Goal: Communication & Community: Answer question/provide support

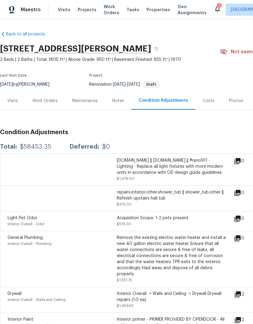
click at [117, 102] on div "Notes" at bounding box center [118, 101] width 12 height 6
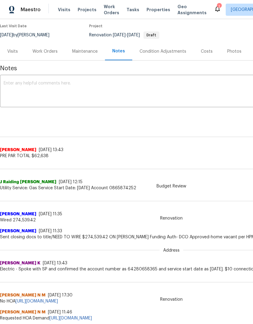
scroll to position [50, 0]
click at [44, 55] on div "Work Orders" at bounding box center [45, 51] width 40 height 18
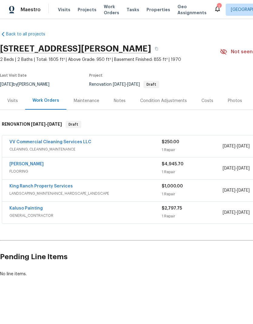
click at [56, 168] on div "[PERSON_NAME]" at bounding box center [85, 164] width 152 height 7
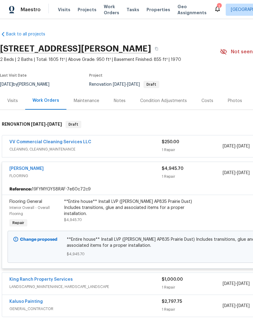
click at [162, 206] on div "**Entire house** Install LVP (Knighton AP835 Prairie Dust) Includes transitions…" at bounding box center [130, 208] width 133 height 18
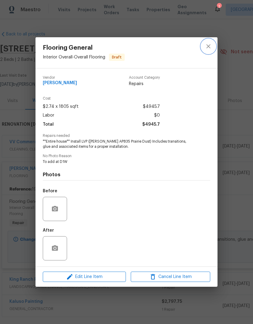
click at [207, 47] on icon "close" at bounding box center [208, 46] width 4 height 4
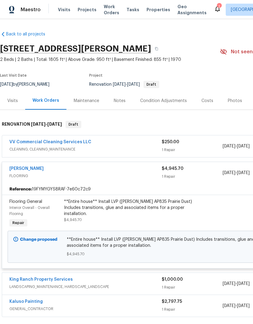
click at [119, 212] on div "**Entire house** Install LVP (Knighton AP835 Prairie Dust) Includes transitions…" at bounding box center [130, 211] width 133 height 24
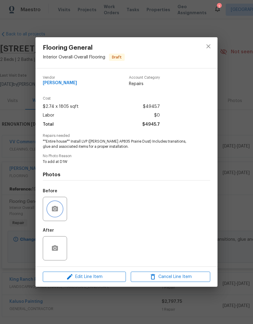
click at [54, 212] on icon "button" at bounding box center [55, 208] width 6 height 5
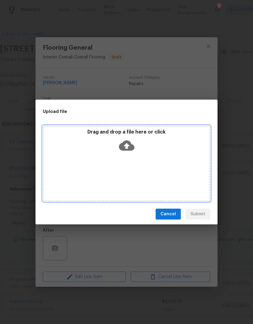
click at [153, 159] on div "Drag and drop a file here or click" at bounding box center [126, 164] width 167 height 76
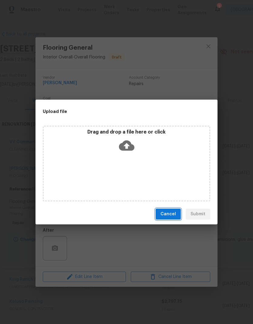
click at [170, 218] on button "Cancel" at bounding box center [168, 214] width 25 height 11
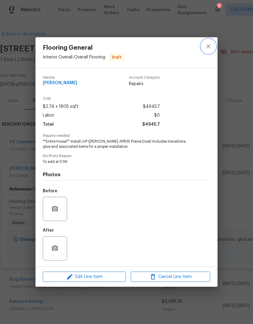
click at [211, 46] on icon "close" at bounding box center [208, 46] width 7 height 7
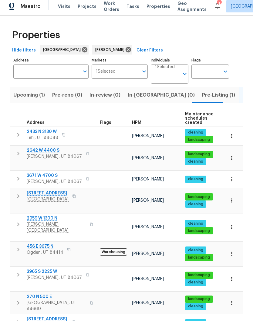
scroll to position [0, 9]
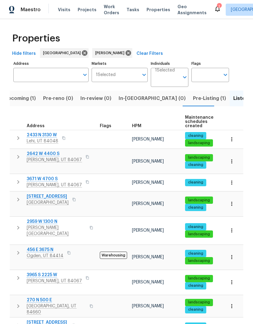
click at [45, 272] on span "3965 S 2225 W" at bounding box center [54, 275] width 55 height 6
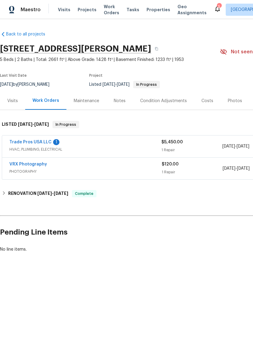
click at [36, 142] on link "Trade Pros USA LLC" at bounding box center [30, 142] width 42 height 4
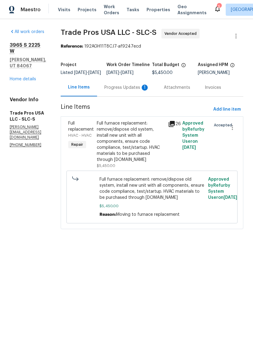
click at [133, 91] on div "Progress Updates 1" at bounding box center [126, 88] width 45 height 6
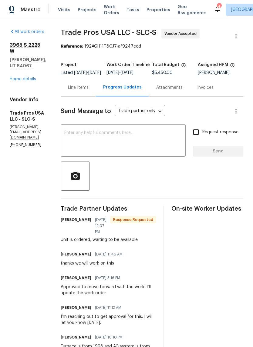
click at [146, 147] on textarea at bounding box center [123, 141] width 118 height 21
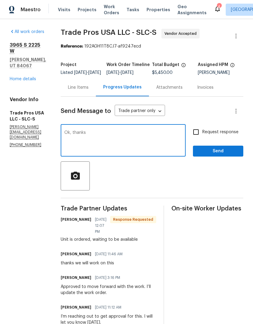
type textarea "Ok, thanks"
click at [223, 155] on span "Send" at bounding box center [218, 152] width 41 height 8
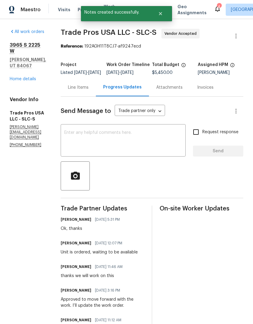
click at [25, 77] on link "Home details" at bounding box center [23, 79] width 26 height 4
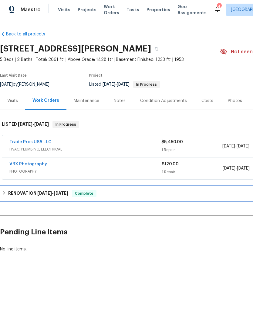
click at [11, 194] on h6 "RENOVATION [DATE] - [DATE]" at bounding box center [38, 193] width 60 height 7
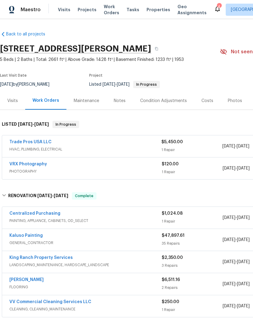
click at [75, 238] on div "Kaluso Painting" at bounding box center [85, 236] width 152 height 7
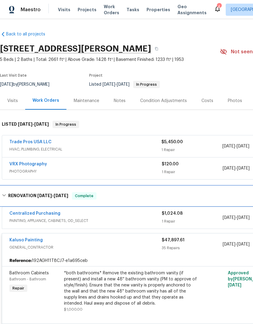
click at [8, 196] on div "RENOVATION [DATE] - [DATE] Complete" at bounding box center [171, 196] width 339 height 7
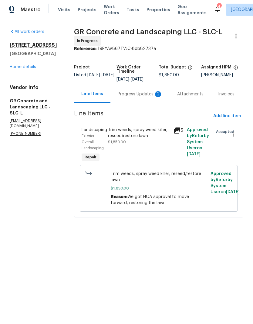
click at [140, 94] on div "Progress Updates 2" at bounding box center [140, 94] width 45 height 6
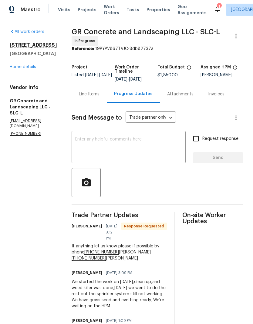
click at [139, 148] on textarea at bounding box center [128, 147] width 107 height 21
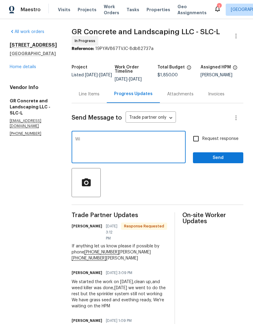
type textarea "W"
type textarea "Ok, thank you."
click at [223, 159] on span "Send" at bounding box center [218, 158] width 41 height 8
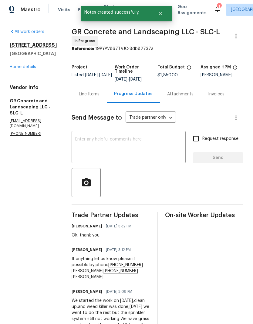
click at [30, 69] on link "Home details" at bounding box center [23, 67] width 26 height 4
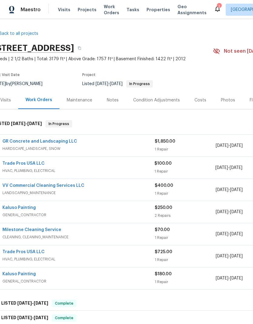
scroll to position [0, 5]
